Goal: Task Accomplishment & Management: Manage account settings

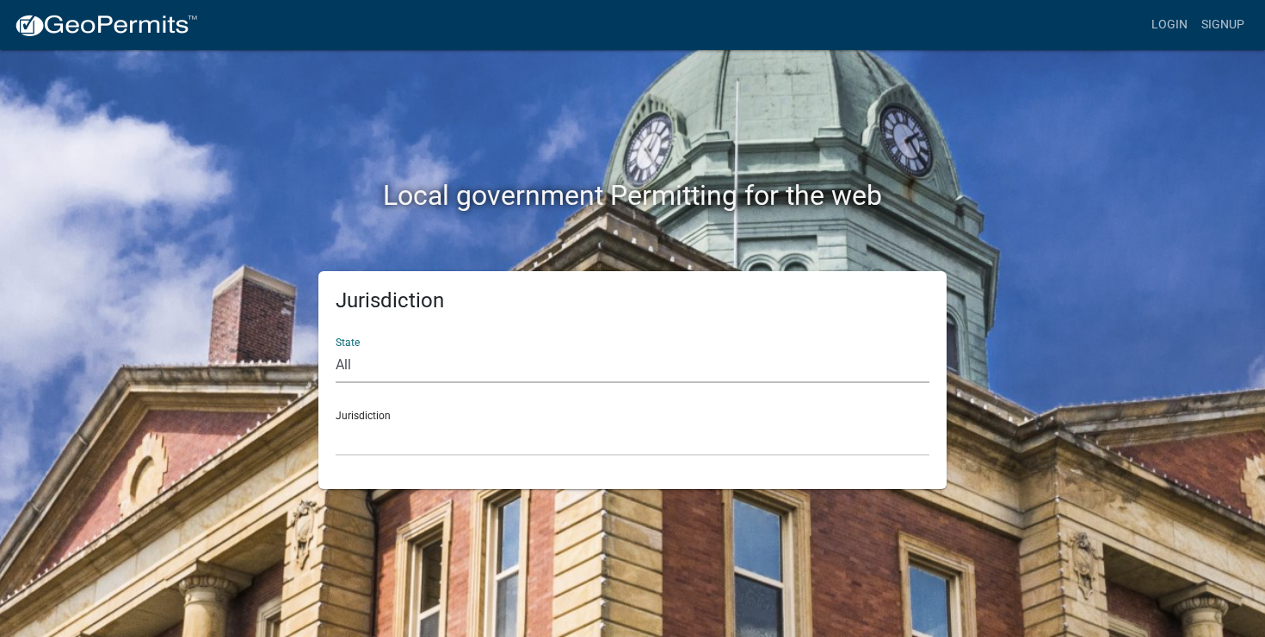
select select "[US_STATE]"
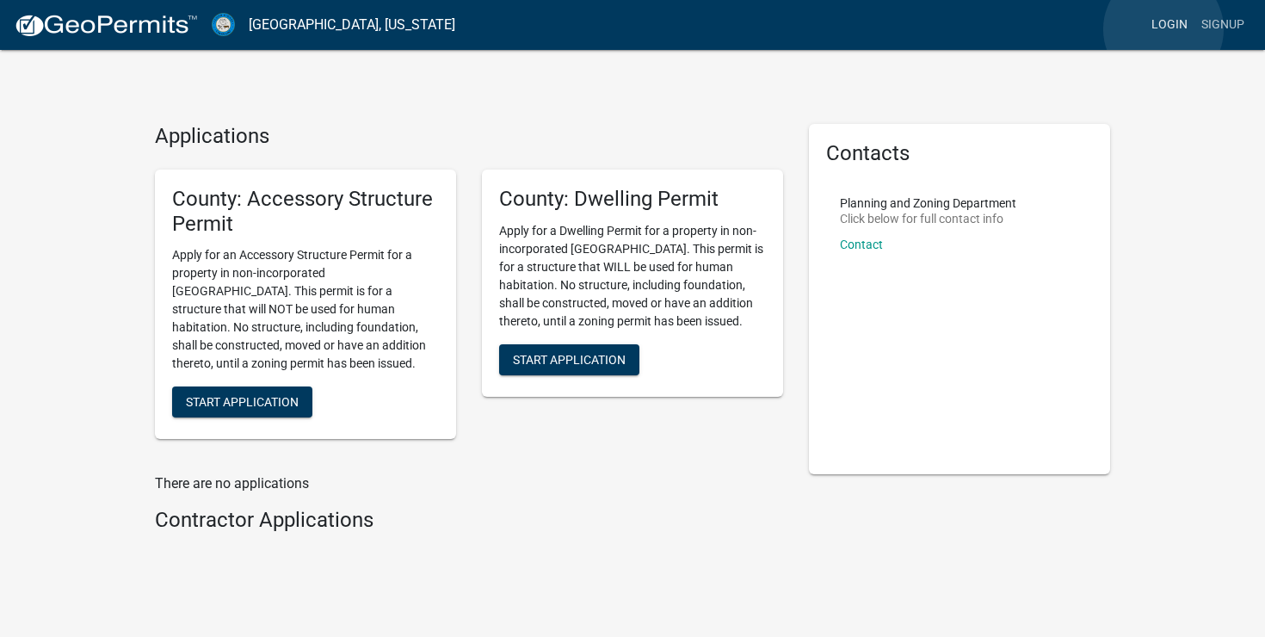
click at [1163, 29] on link "Login" at bounding box center [1169, 25] width 50 height 33
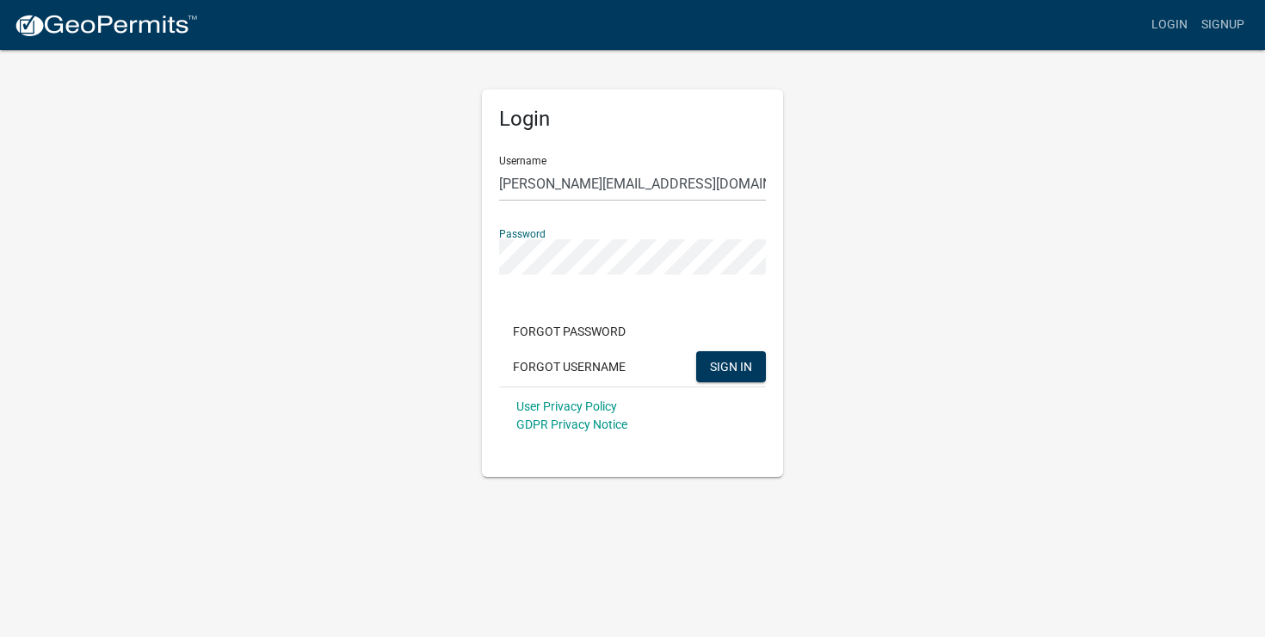
click at [730, 366] on button "SIGN IN" at bounding box center [731, 366] width 70 height 31
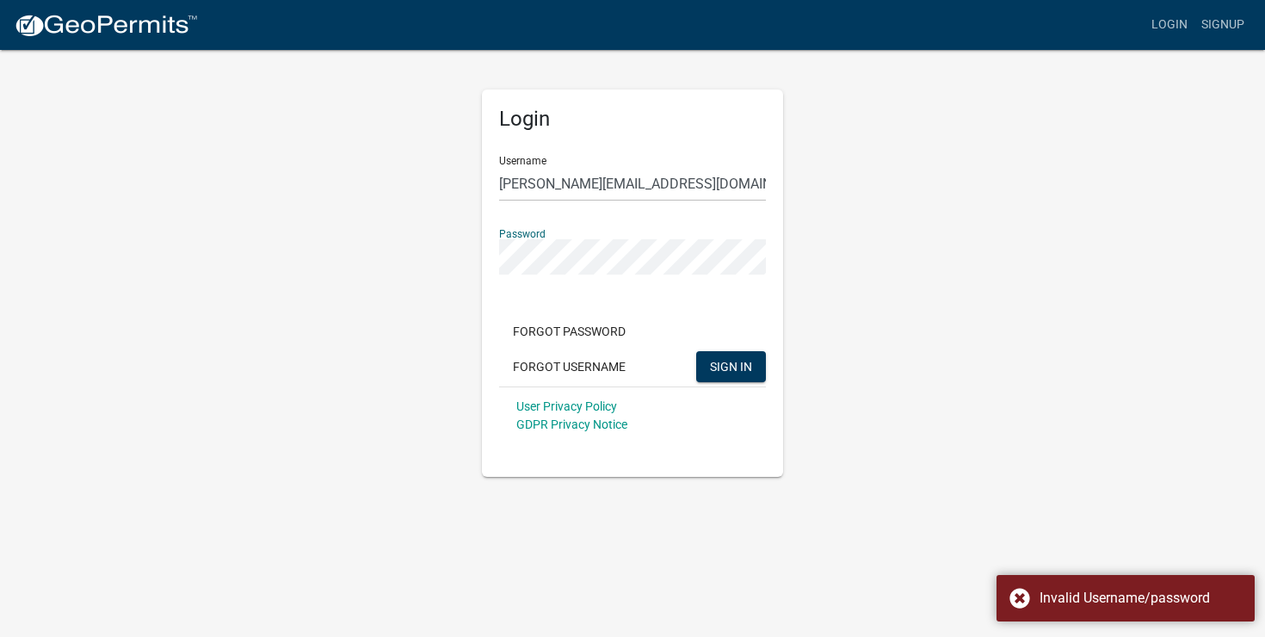
click at [730, 366] on button "SIGN IN" at bounding box center [731, 366] width 70 height 31
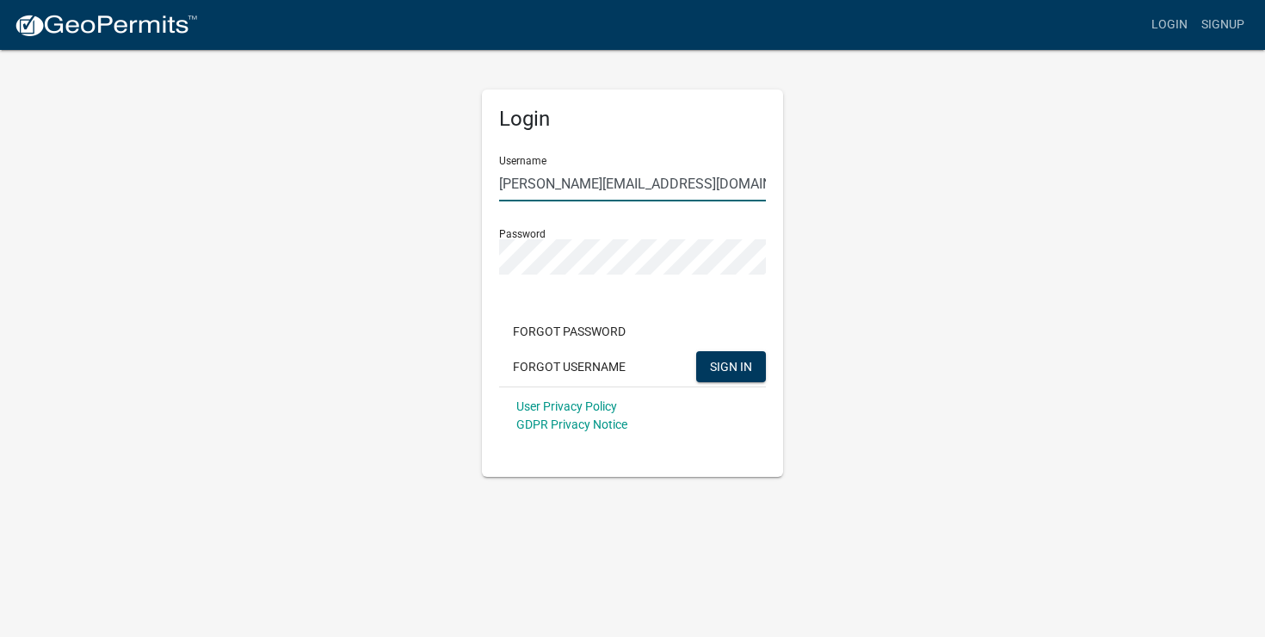
click at [546, 177] on input "[PERSON_NAME][EMAIL_ADDRESS][DOMAIN_NAME]" at bounding box center [632, 183] width 267 height 35
type input "Warrgold"
click at [730, 366] on button "SIGN IN" at bounding box center [731, 366] width 70 height 31
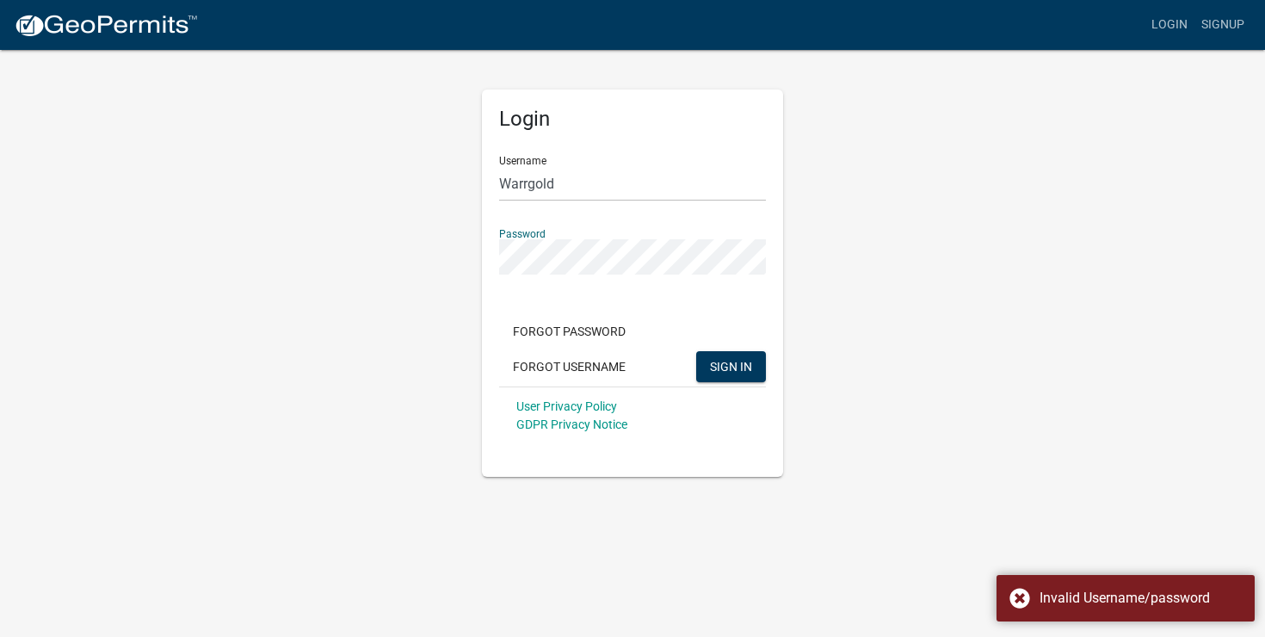
click at [730, 366] on button "SIGN IN" at bounding box center [731, 366] width 70 height 31
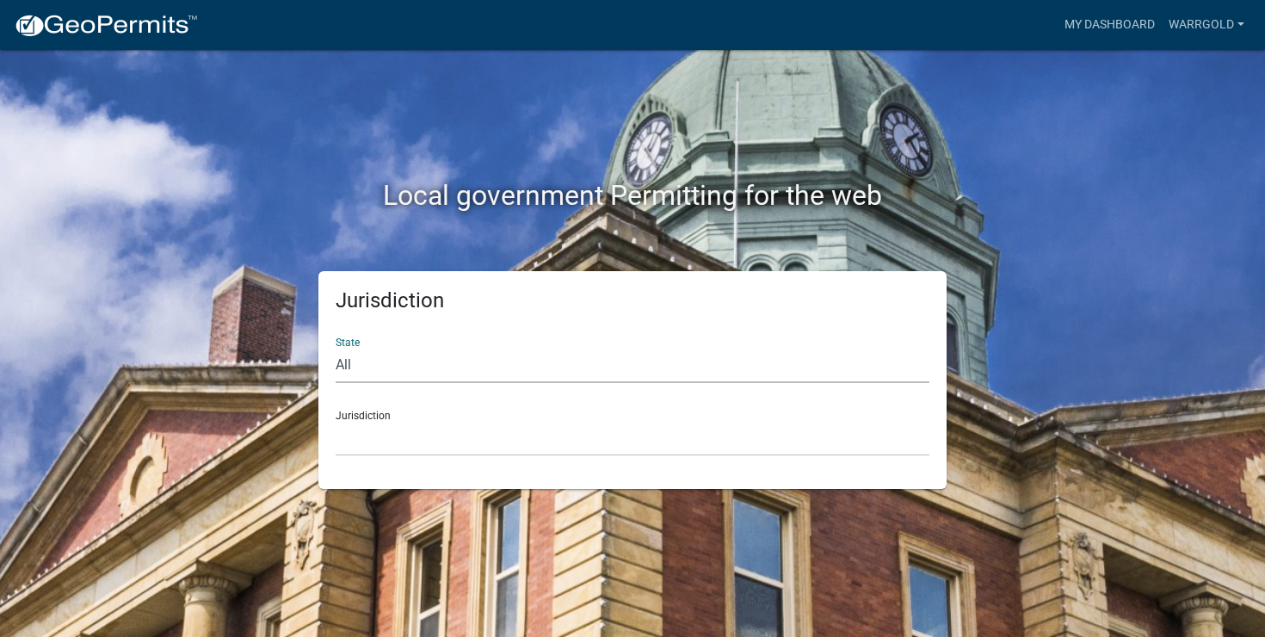
select select "[US_STATE]"
click at [582, 462] on div "Jurisdiction State All [US_STATE] [US_STATE] [US_STATE] [US_STATE] [US_STATE] […" at bounding box center [632, 380] width 628 height 218
